Goal: Task Accomplishment & Management: Use online tool/utility

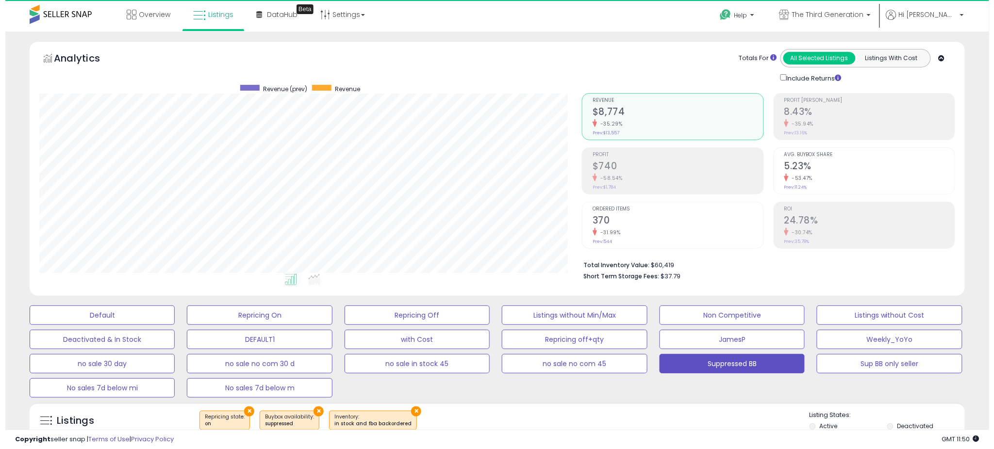
scroll to position [199, 543]
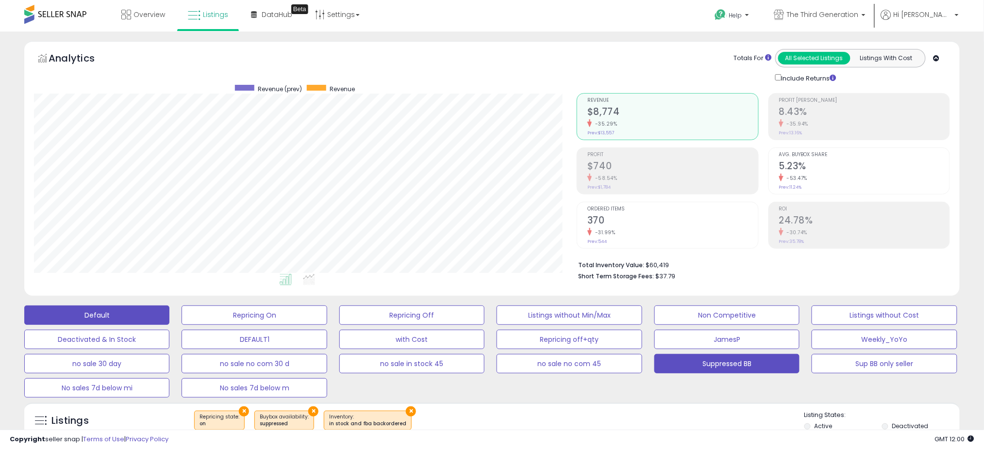
click at [119, 314] on button "Default" at bounding box center [96, 315] width 145 height 19
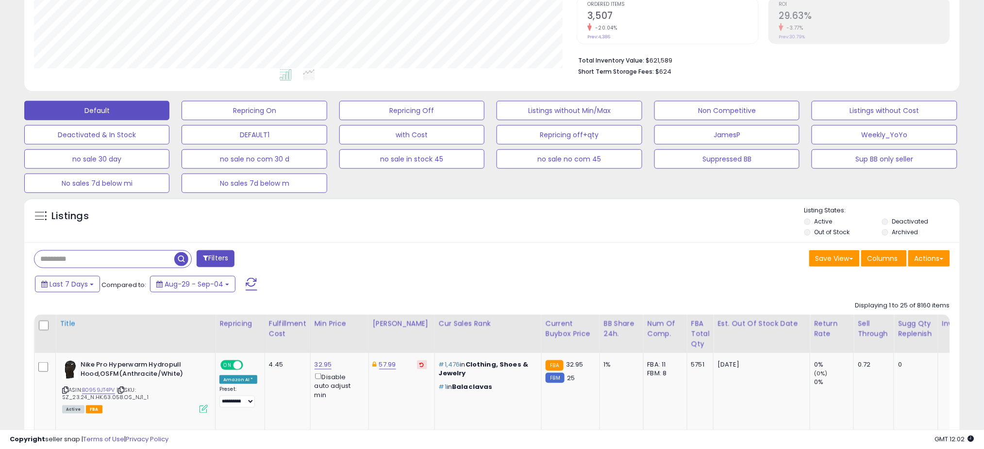
scroll to position [216, 0]
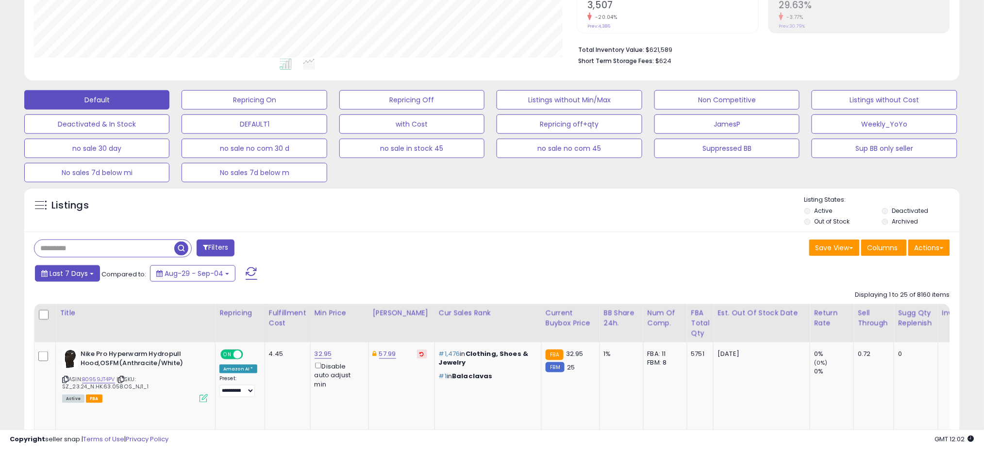
click at [83, 271] on span "Last 7 Days" at bounding box center [69, 274] width 38 height 10
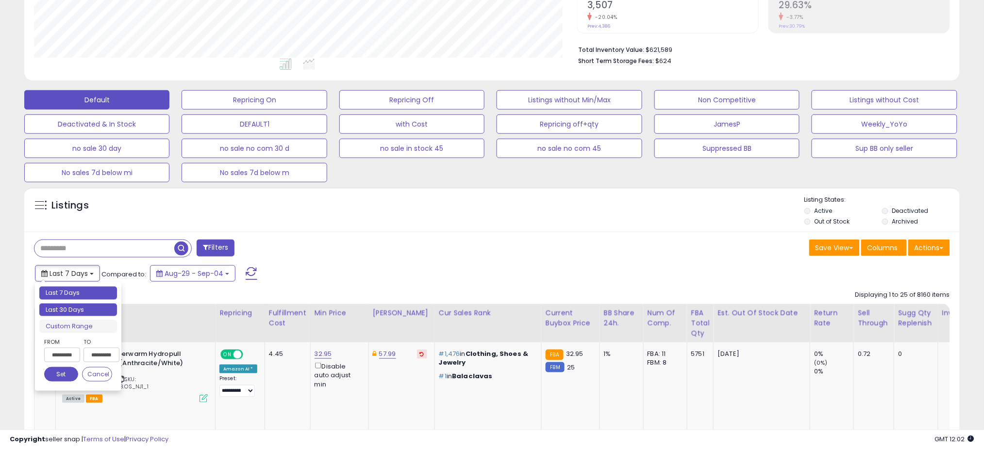
type input "**********"
click at [75, 311] on li "Last 30 Days" at bounding box center [78, 310] width 78 height 13
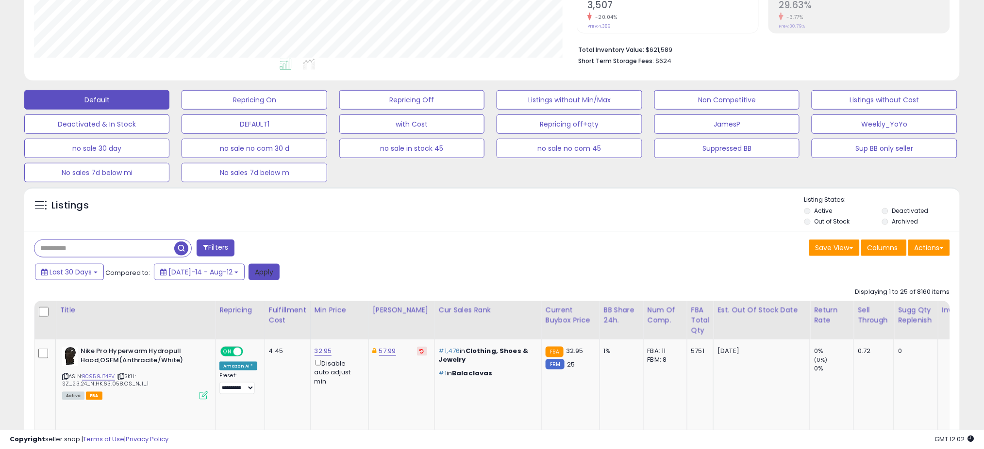
click at [249, 274] on button "Apply" at bounding box center [264, 272] width 31 height 17
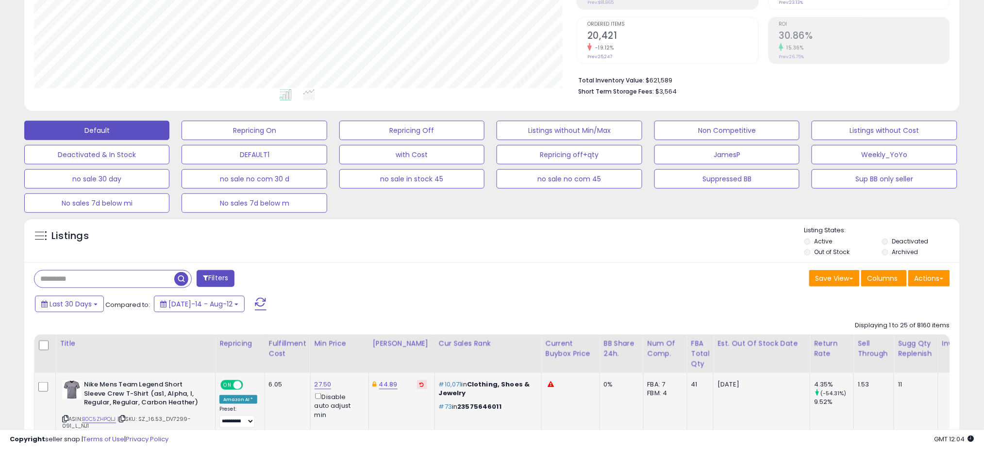
scroll to position [301, 0]
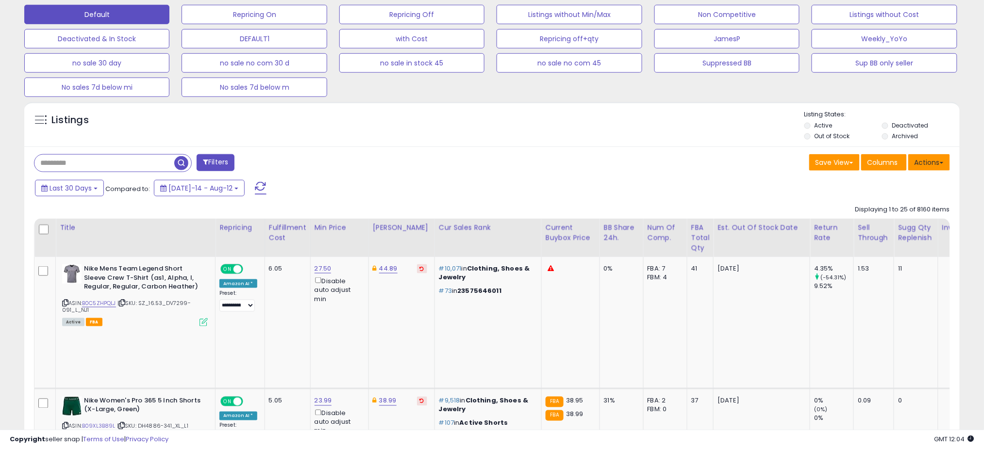
click at [937, 164] on button "Actions" at bounding box center [929, 162] width 42 height 17
click at [898, 221] on link "Export All Columns" at bounding box center [889, 224] width 106 height 15
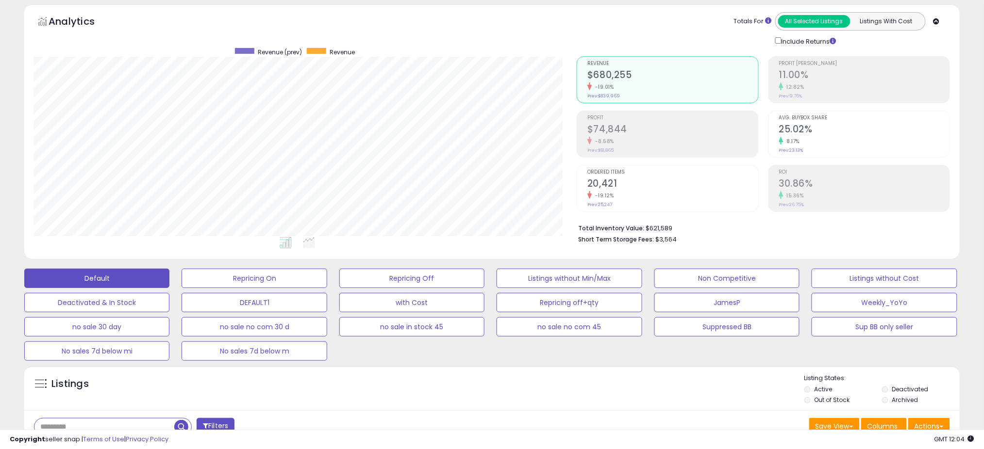
scroll to position [0, 0]
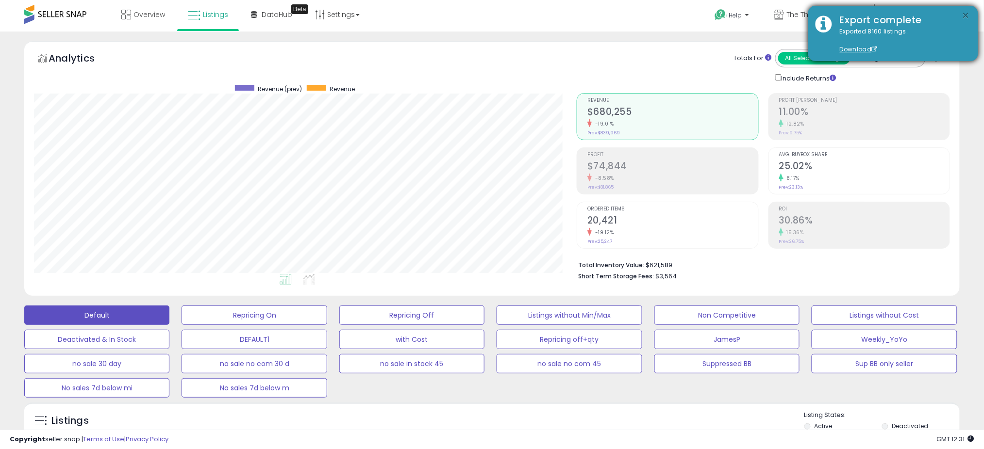
click at [965, 16] on button "×" at bounding box center [966, 16] width 8 height 12
